Goal: Task Accomplishment & Management: Complete application form

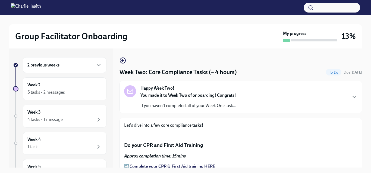
scroll to position [331, 0]
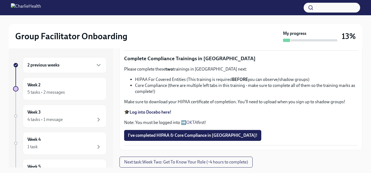
click at [155, 43] on span "Upload Upload CPR Certificate" at bounding box center [159, 40] width 63 height 5
click at [0, 0] on input "Upload Upload CPR Certificate" at bounding box center [0, 0] width 0 height 0
drag, startPoint x: 109, startPoint y: 66, endPoint x: 109, endPoint y: 60, distance: 5.2
click at [109, 60] on div "2 previous weeks Week 2 5 tasks • 2 messages Week 3 4 tasks • 1 message Week 4 …" at bounding box center [61, 107] width 104 height 119
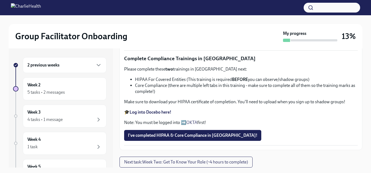
click at [91, 62] on div "2 previous weeks" at bounding box center [64, 65] width 74 height 7
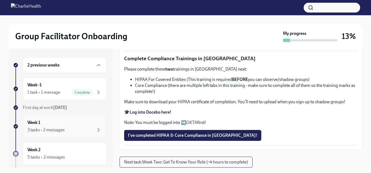
click at [60, 120] on div "Week 1 3 tasks • 2 messages" at bounding box center [64, 126] width 74 height 14
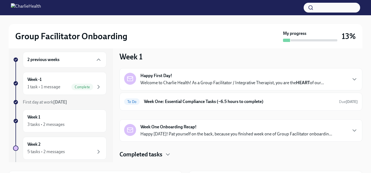
scroll to position [6, 0]
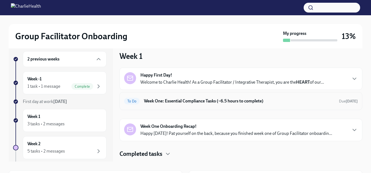
click at [347, 105] on div "To Do Week One: Essential Compliance Tasks (~6.5 hours to complete) Due [DATE]" at bounding box center [241, 101] width 234 height 9
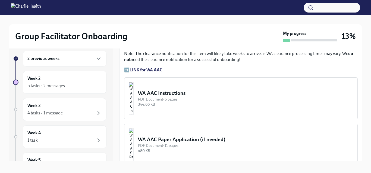
scroll to position [416, 0]
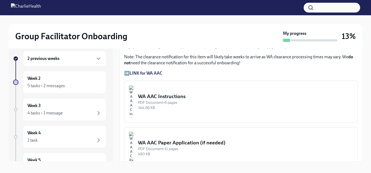
click at [184, 98] on div "WA AAC Instructions" at bounding box center [245, 96] width 215 height 7
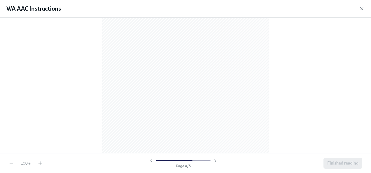
scroll to position [493, 0]
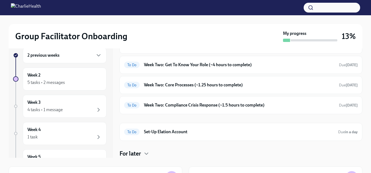
scroll to position [166, 0]
click at [63, 60] on div "2 previous weeks" at bounding box center [65, 55] width 84 height 16
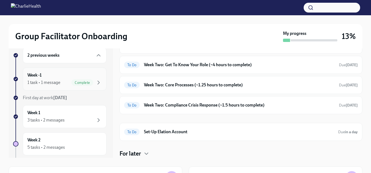
click at [82, 80] on span "Complete" at bounding box center [83, 82] width 22 height 4
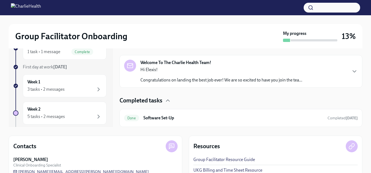
scroll to position [40, 0]
click at [91, 91] on div "3 tasks • 2 messages" at bounding box center [64, 89] width 74 height 7
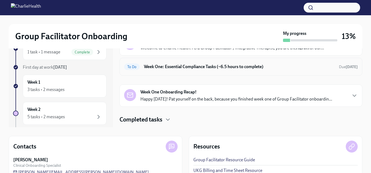
click at [340, 71] on div "To Do Week One: Essential Compliance Tasks (~6.5 hours to complete) Due [DATE]" at bounding box center [241, 66] width 234 height 9
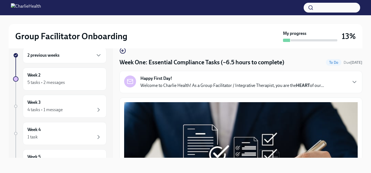
scroll to position [10, 0]
